Goal: Transaction & Acquisition: Obtain resource

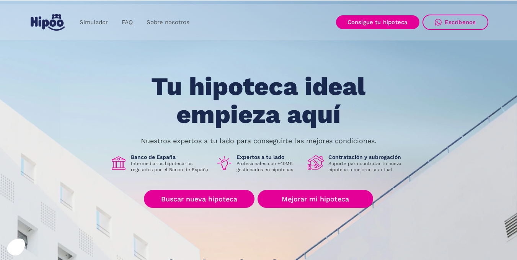
scroll to position [38, 0]
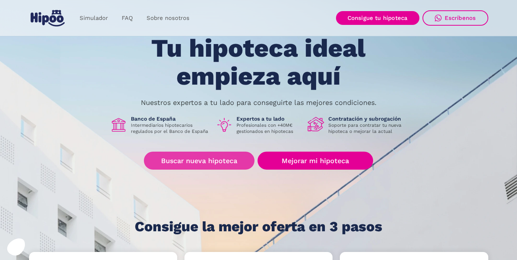
click at [187, 160] on link "Buscar nueva hipoteca" at bounding box center [199, 161] width 111 height 18
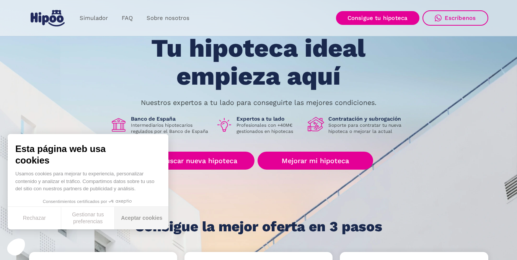
click at [131, 216] on button "Aceptar cookies" at bounding box center [142, 218] width 54 height 23
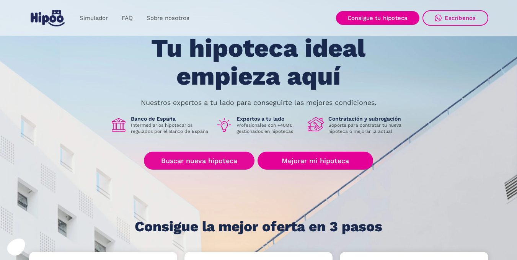
click at [207, 165] on link "Buscar nueva hipoteca" at bounding box center [199, 161] width 111 height 18
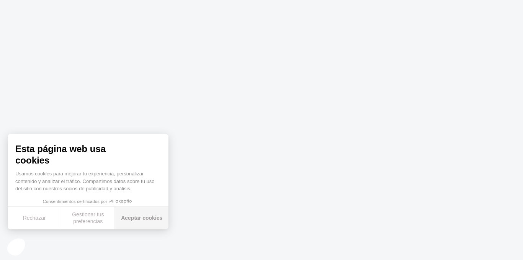
click at [150, 216] on font "Aceptar cookies" at bounding box center [141, 218] width 41 height 6
